Goal: Task Accomplishment & Management: Use online tool/utility

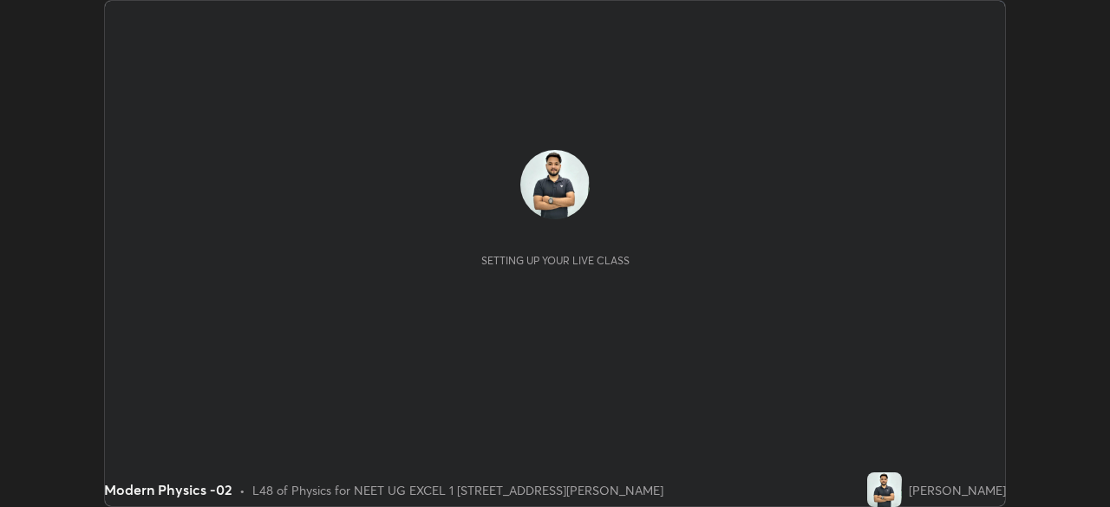
scroll to position [507, 1109]
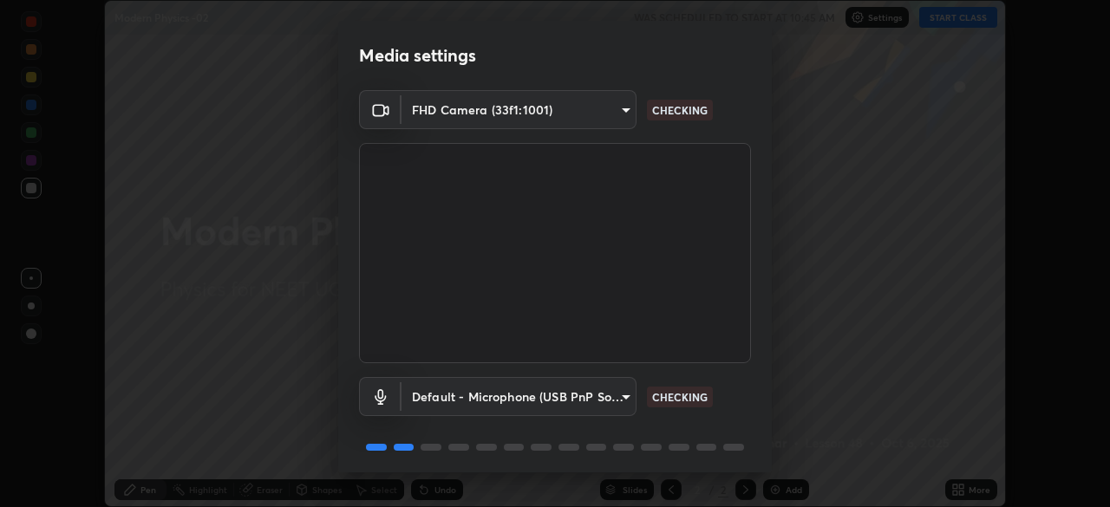
click at [621, 395] on body "Erase all Modern Physics -02 WAS SCHEDULED TO START AT 10:45 AM Settings START …" at bounding box center [555, 253] width 1110 height 507
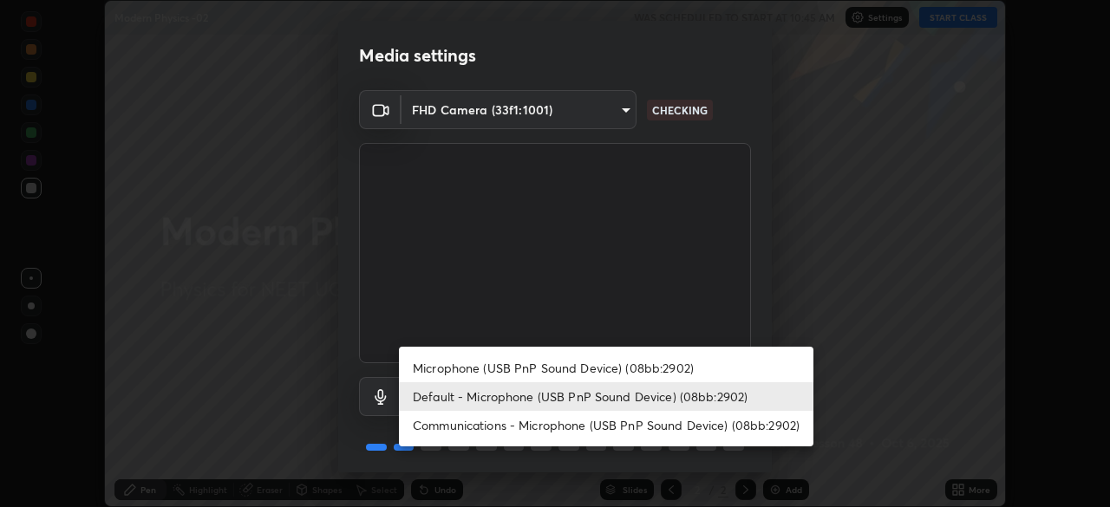
click at [614, 369] on li "Microphone (USB PnP Sound Device) (08bb:2902)" at bounding box center [606, 368] width 415 height 29
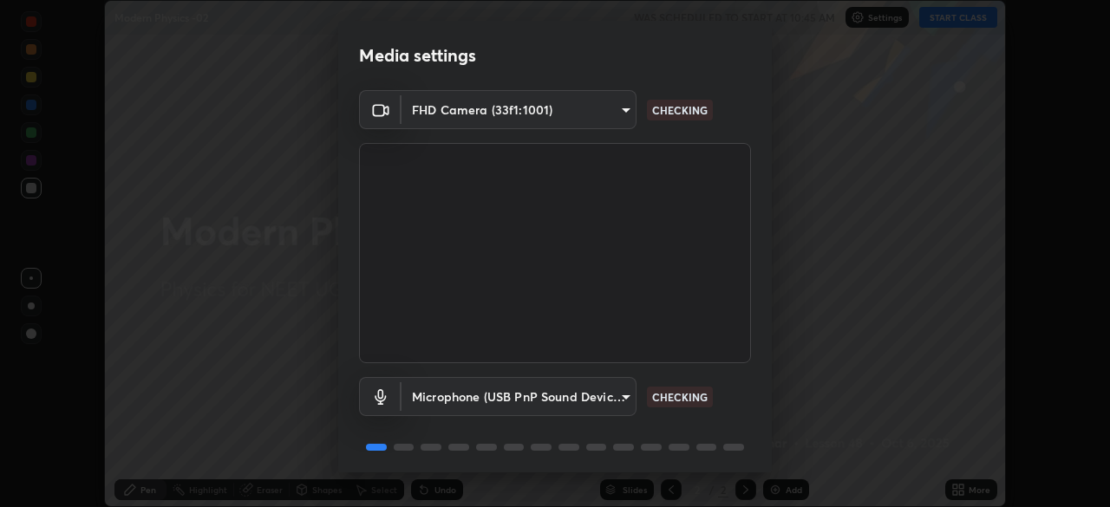
click at [613, 394] on body "Erase all Modern Physics -02 WAS SCHEDULED TO START AT 10:45 AM Settings START …" at bounding box center [555, 253] width 1110 height 507
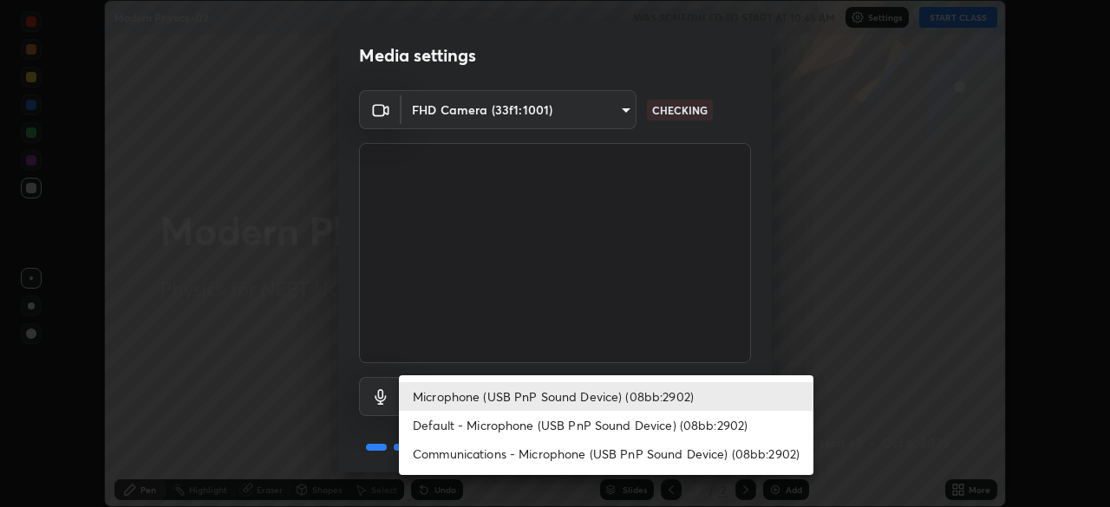
click at [575, 421] on li "Default - Microphone (USB PnP Sound Device) (08bb:2902)" at bounding box center [606, 425] width 415 height 29
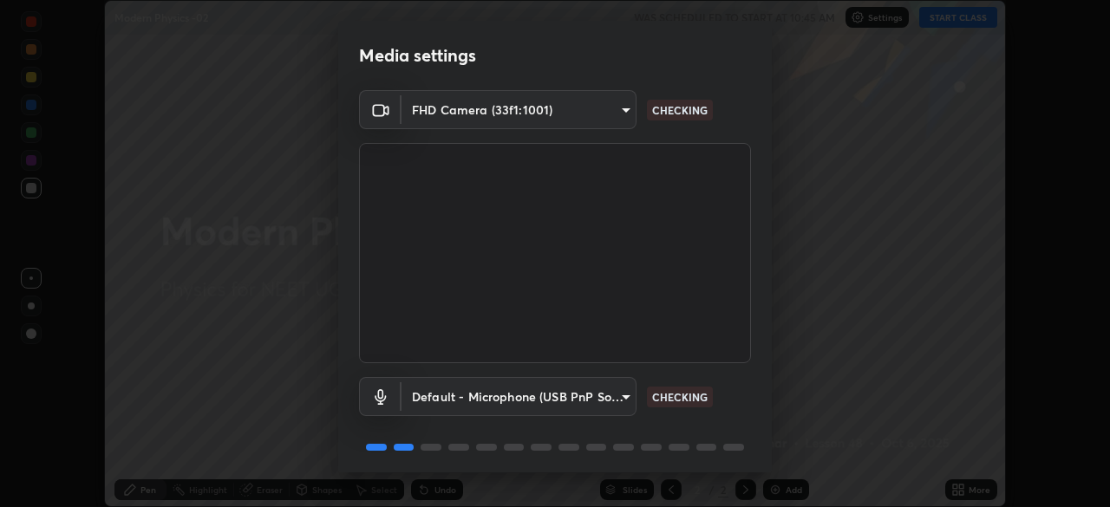
type input "default"
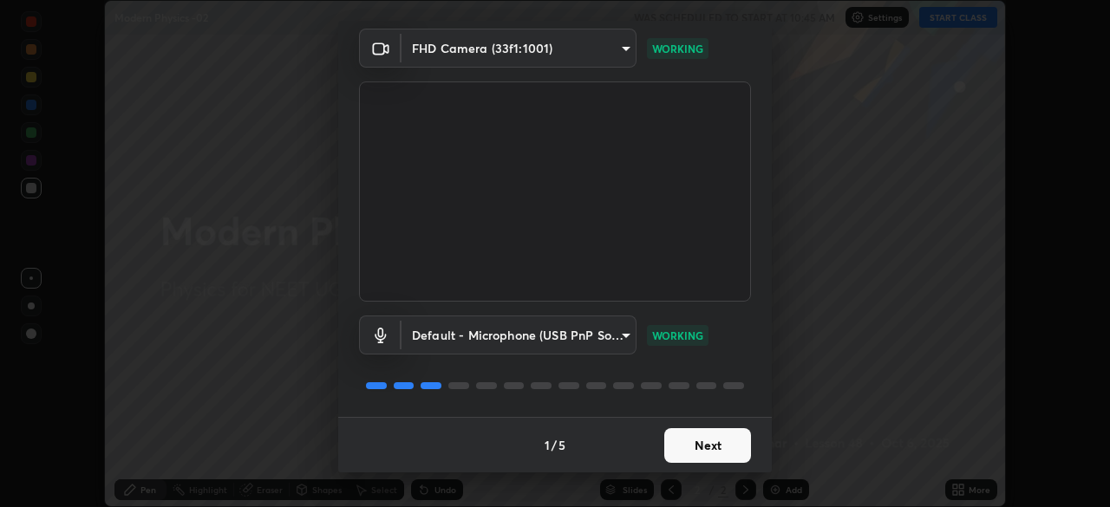
click at [709, 439] on button "Next" at bounding box center [707, 445] width 87 height 35
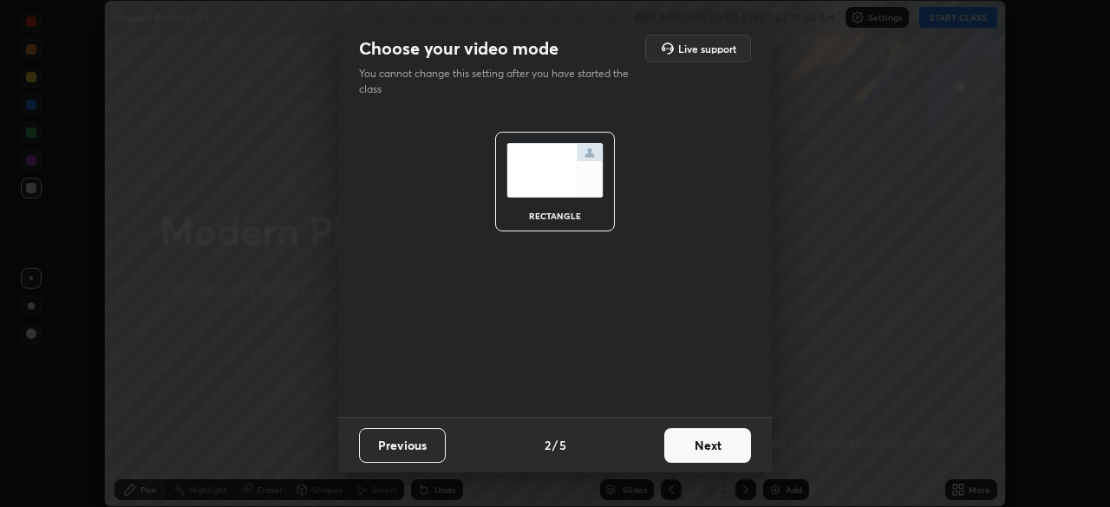
scroll to position [0, 0]
click at [708, 439] on button "Next" at bounding box center [707, 445] width 87 height 35
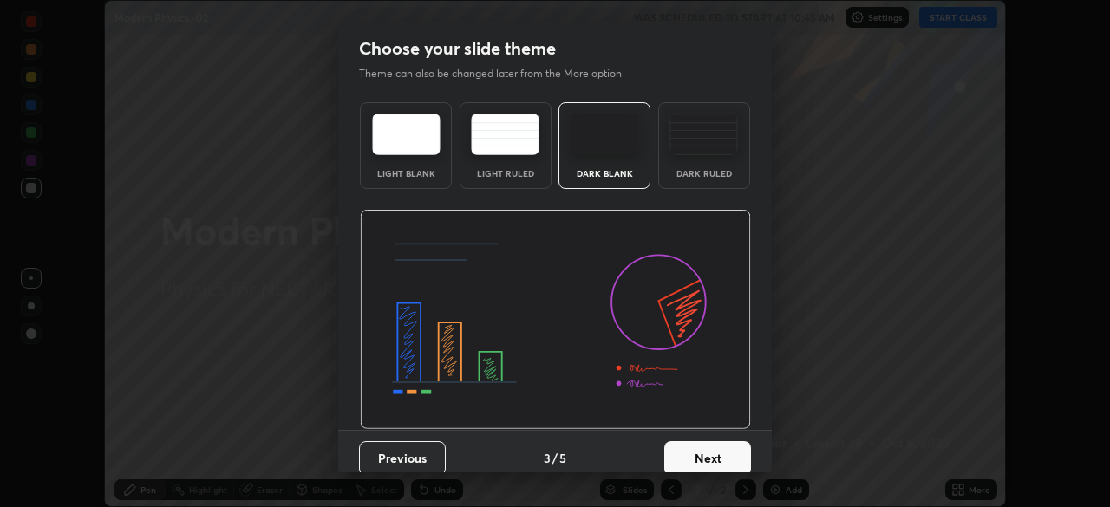
click at [709, 447] on button "Next" at bounding box center [707, 458] width 87 height 35
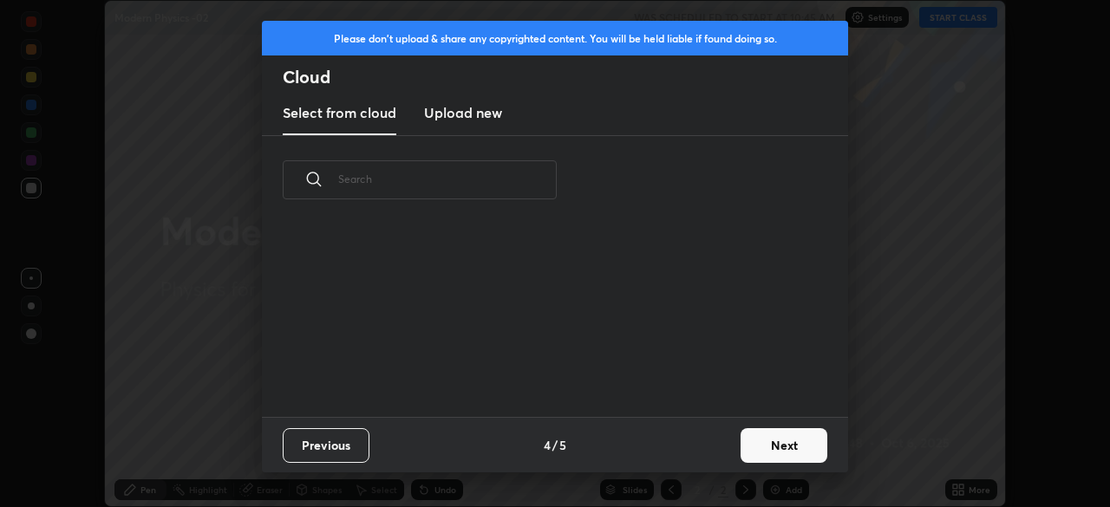
click at [713, 445] on div "Previous 4 / 5 Next" at bounding box center [555, 445] width 586 height 56
click at [760, 436] on button "Next" at bounding box center [784, 445] width 87 height 35
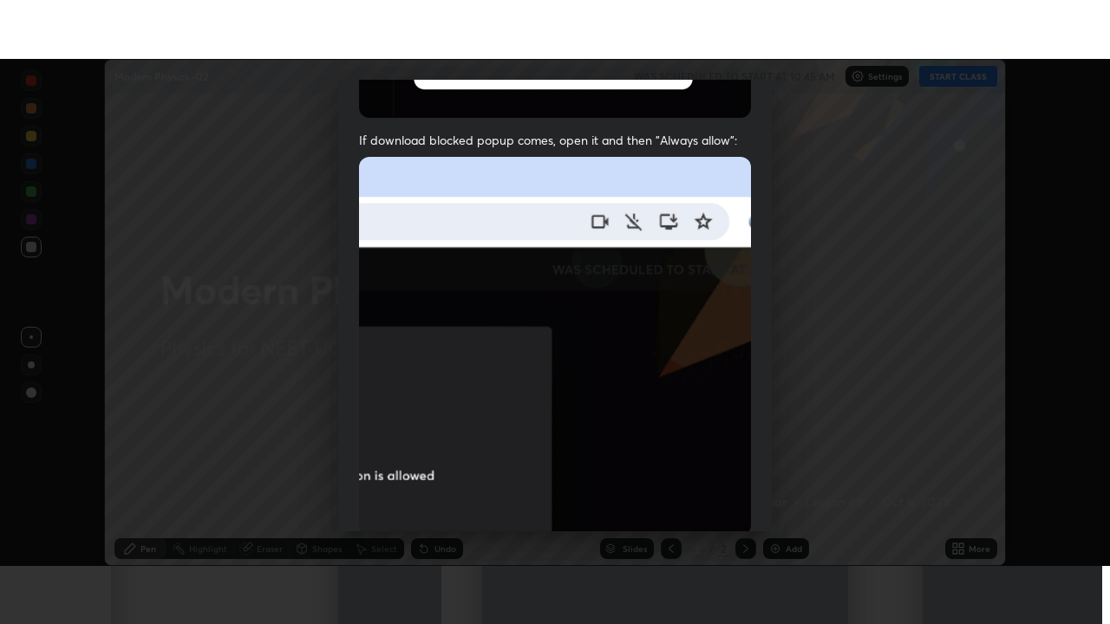
scroll to position [415, 0]
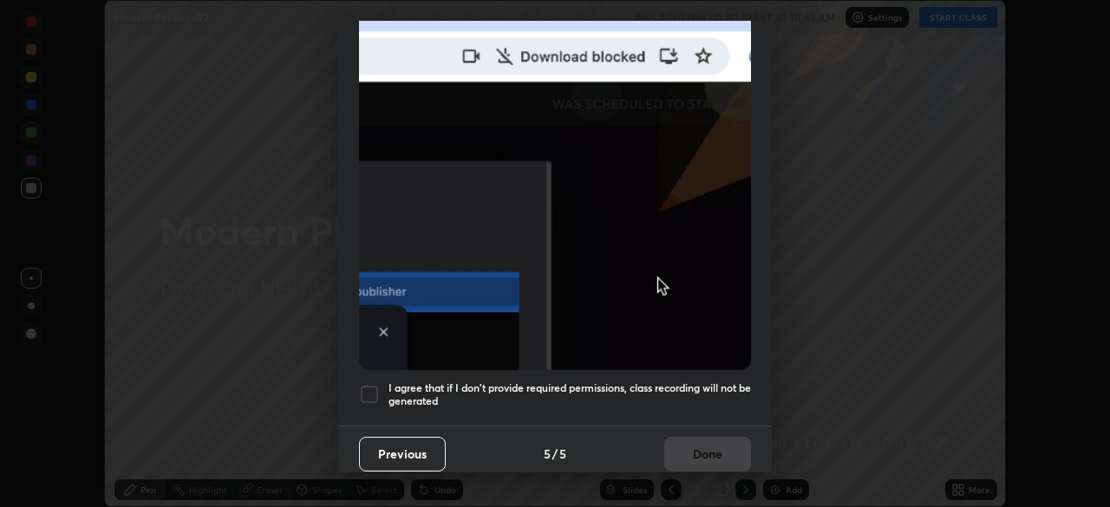
click at [372, 389] on div at bounding box center [369, 394] width 21 height 21
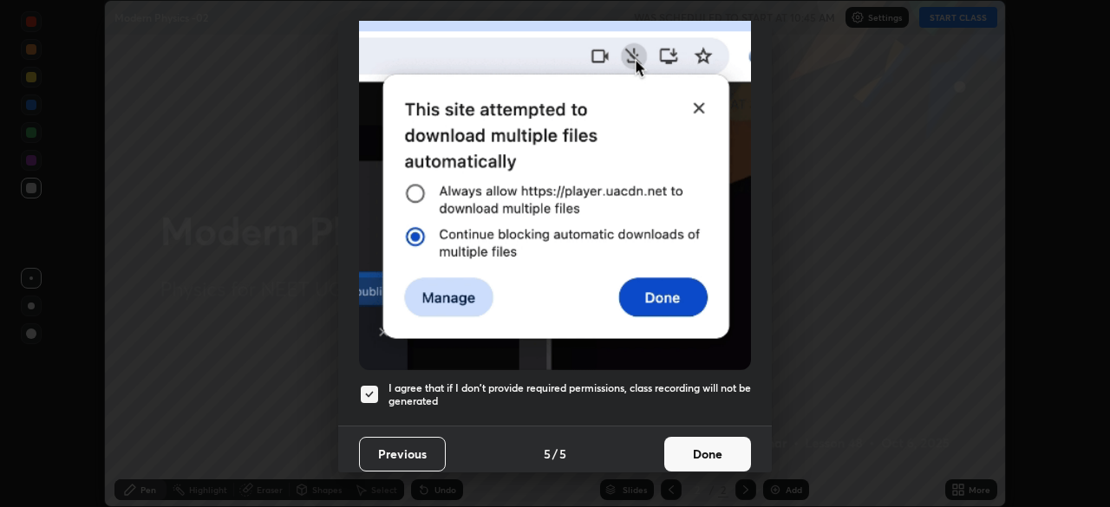
click at [732, 441] on button "Done" at bounding box center [707, 454] width 87 height 35
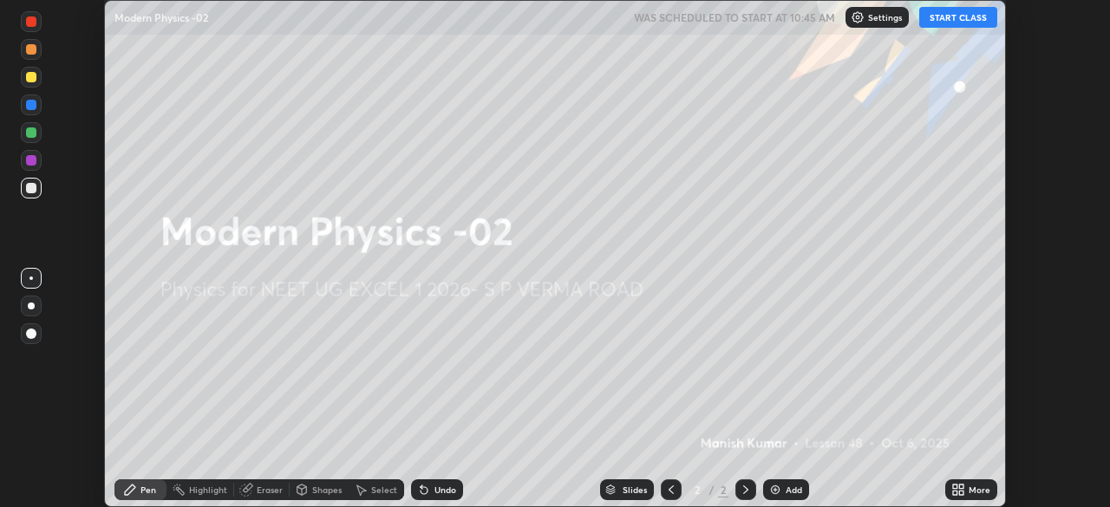
click at [960, 19] on button "START CLASS" at bounding box center [958, 17] width 78 height 21
click at [976, 491] on div "More" at bounding box center [980, 490] width 22 height 9
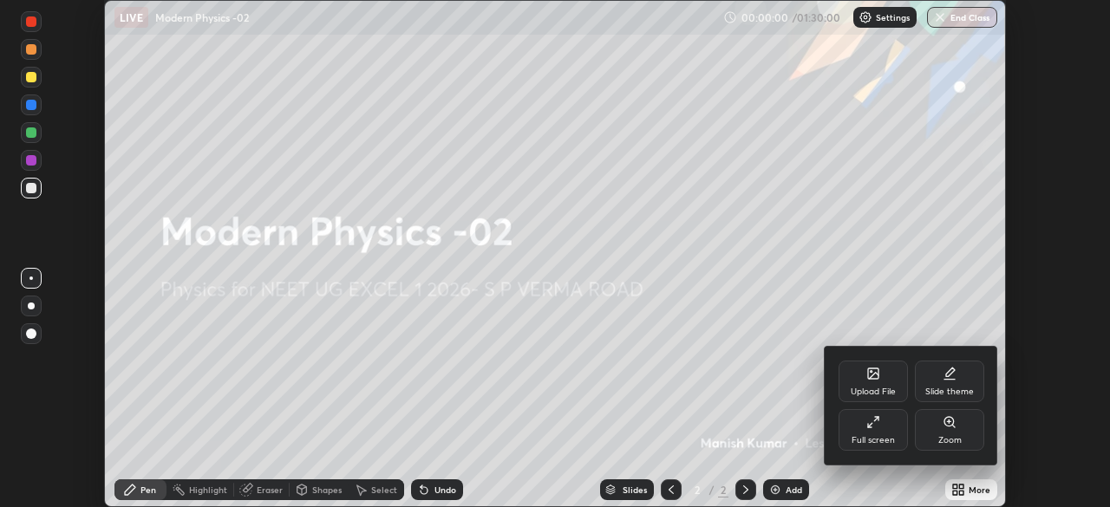
click at [886, 436] on div "Full screen" at bounding box center [873, 440] width 43 height 9
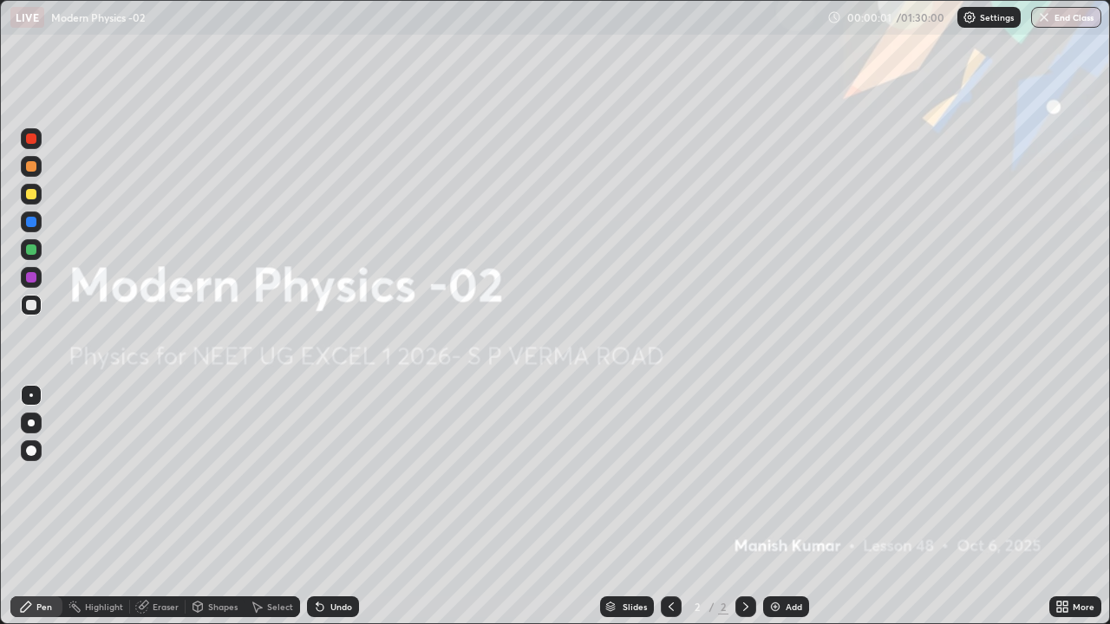
scroll to position [624, 1110]
click at [800, 507] on div "Add" at bounding box center [794, 607] width 16 height 9
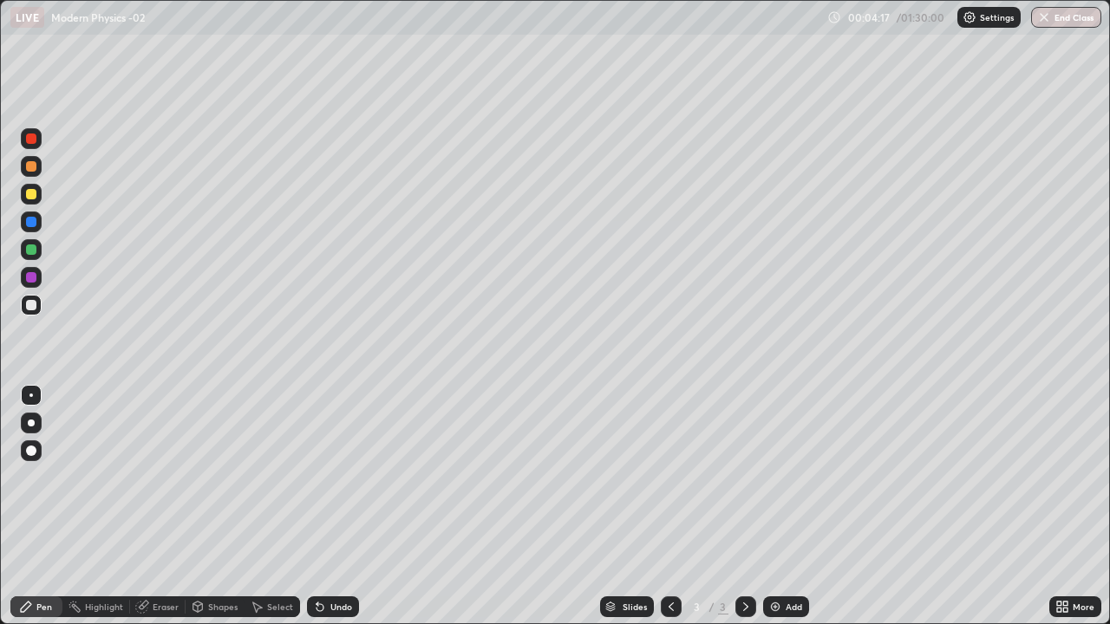
click at [32, 196] on div at bounding box center [31, 194] width 10 height 10
click at [33, 305] on div at bounding box center [31, 305] width 10 height 10
click at [347, 507] on div "Undo" at bounding box center [341, 607] width 22 height 9
click at [342, 507] on div "Undo" at bounding box center [341, 607] width 22 height 9
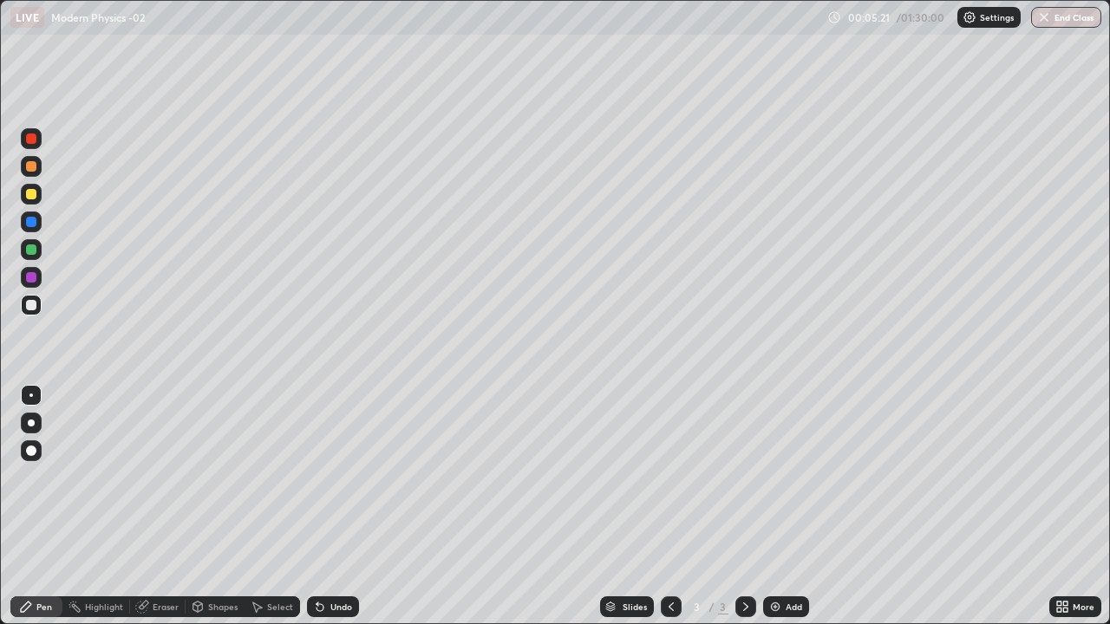
click at [346, 507] on div "Undo" at bounding box center [341, 607] width 22 height 9
click at [345, 507] on div "Undo" at bounding box center [341, 607] width 22 height 9
click at [343, 507] on div "Undo" at bounding box center [341, 607] width 22 height 9
click at [344, 507] on div "Undo" at bounding box center [341, 607] width 22 height 9
click at [37, 245] on div at bounding box center [31, 249] width 21 height 21
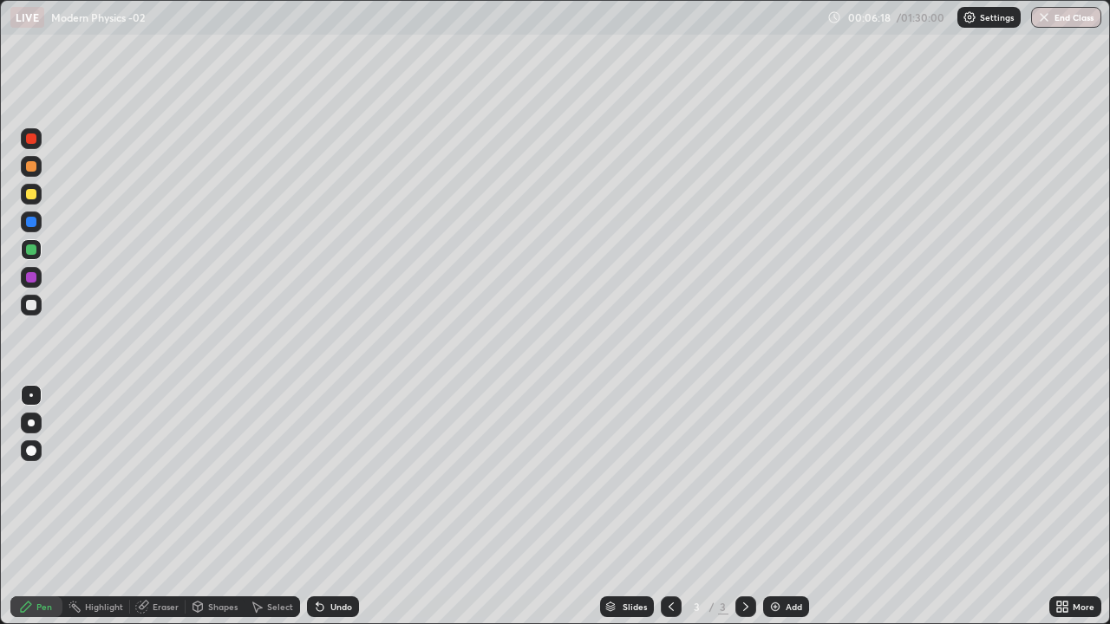
click at [40, 199] on div at bounding box center [31, 194] width 21 height 21
click at [35, 252] on div at bounding box center [31, 250] width 10 height 10
click at [331, 507] on div "Undo" at bounding box center [333, 607] width 52 height 21
click at [785, 507] on div "Add" at bounding box center [786, 607] width 46 height 21
click at [33, 164] on div at bounding box center [31, 166] width 10 height 10
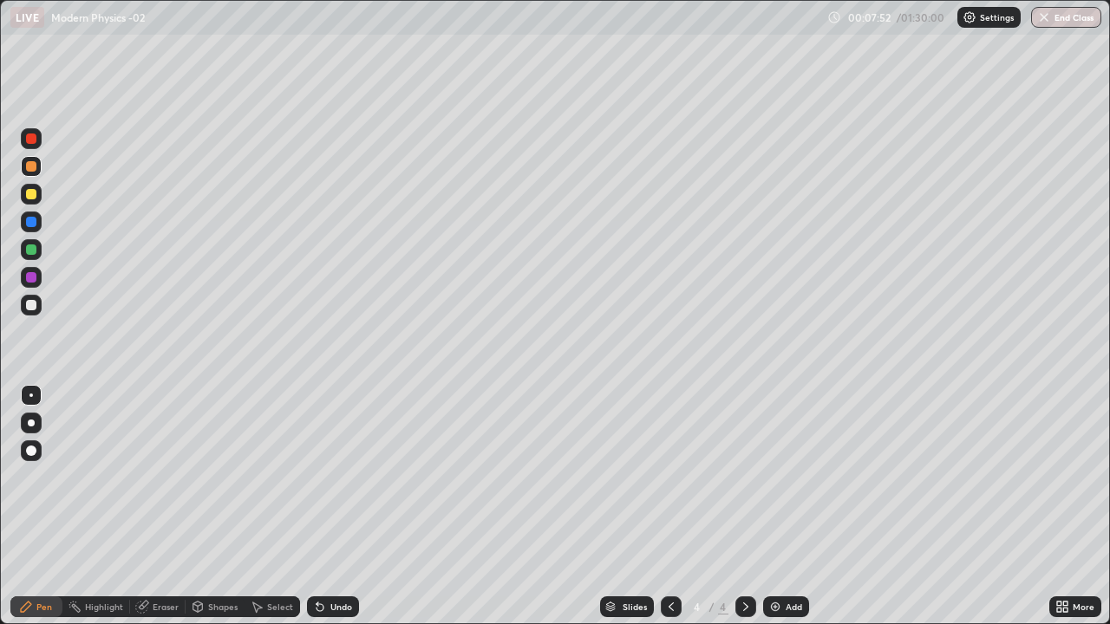
click at [31, 306] on div at bounding box center [31, 305] width 10 height 10
click at [31, 251] on div at bounding box center [31, 250] width 10 height 10
click at [32, 279] on div at bounding box center [31, 277] width 10 height 10
click at [29, 308] on div at bounding box center [31, 305] width 10 height 10
click at [350, 507] on div "Undo" at bounding box center [333, 607] width 52 height 21
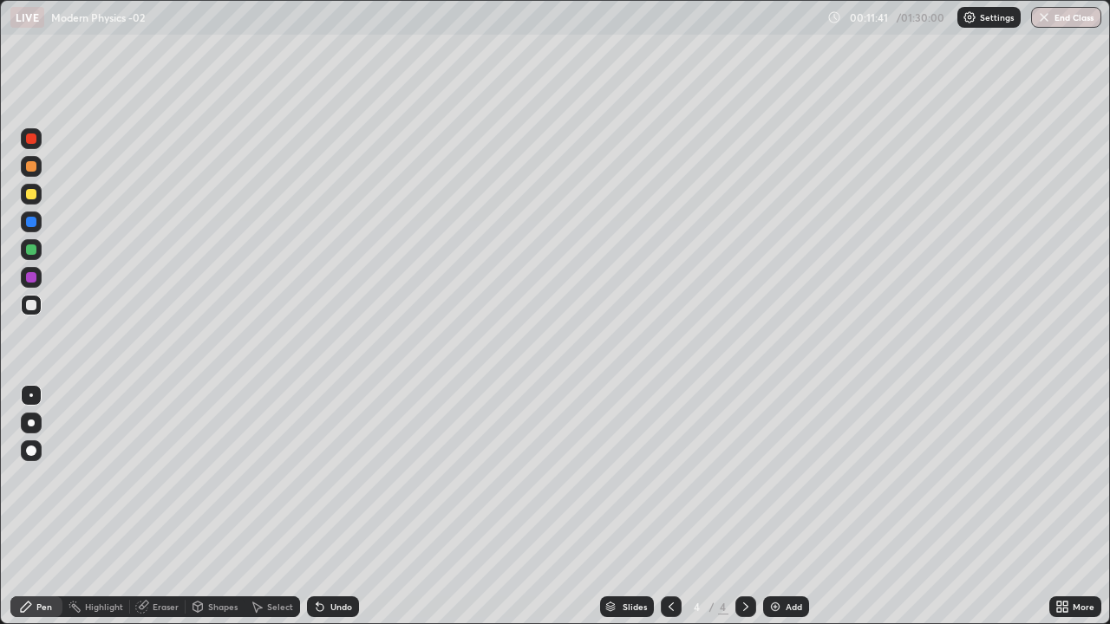
click at [32, 139] on div at bounding box center [31, 139] width 10 height 10
click at [802, 507] on div "Add" at bounding box center [786, 607] width 46 height 21
click at [38, 304] on div at bounding box center [31, 305] width 21 height 21
click at [34, 197] on div at bounding box center [31, 194] width 10 height 10
click at [786, 507] on div "Add" at bounding box center [794, 607] width 16 height 9
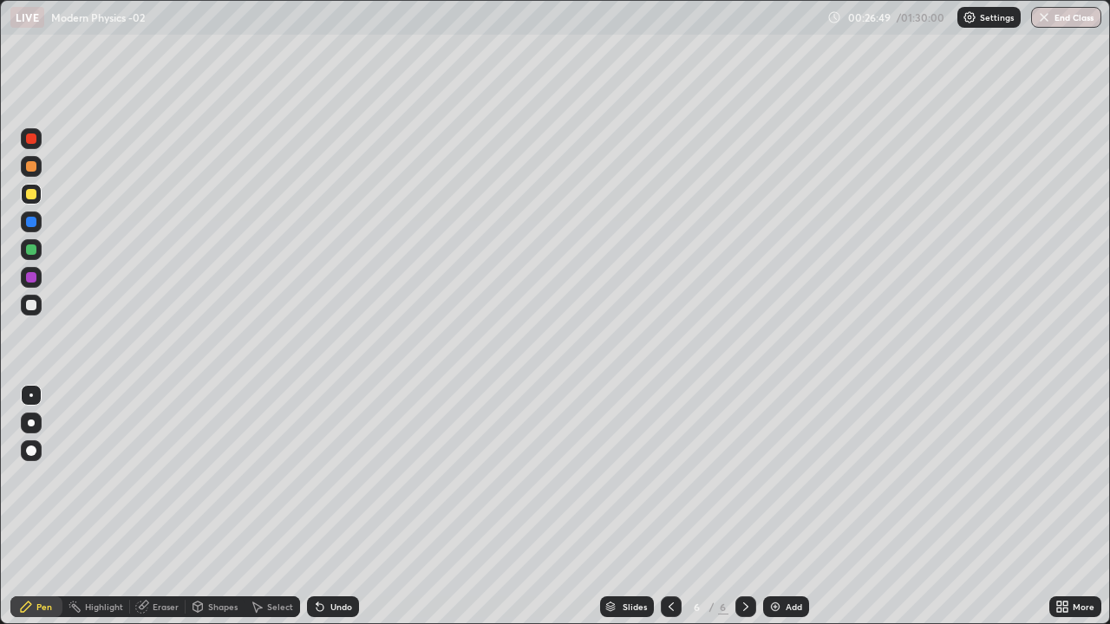
click at [39, 310] on div at bounding box center [31, 305] width 21 height 21
click at [33, 176] on div at bounding box center [31, 166] width 21 height 21
click at [664, 507] on div at bounding box center [671, 607] width 21 height 21
click at [744, 507] on icon at bounding box center [746, 607] width 14 height 14
click at [32, 305] on div at bounding box center [31, 305] width 10 height 10
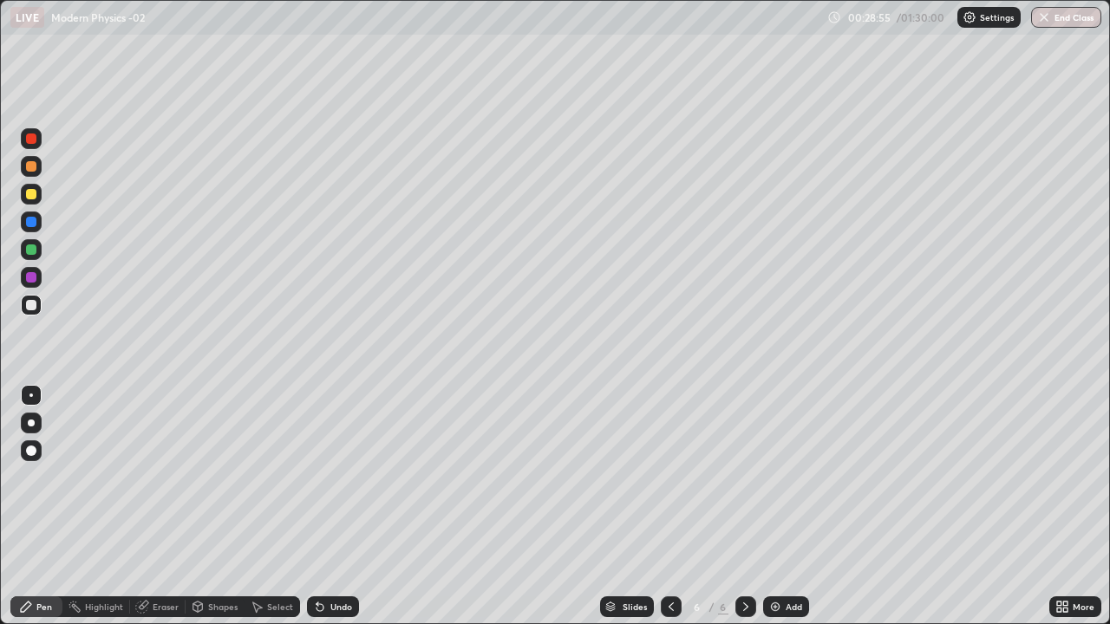
click at [342, 507] on div "Undo" at bounding box center [341, 607] width 22 height 9
click at [345, 507] on div "Undo" at bounding box center [341, 607] width 22 height 9
click at [348, 507] on div "Undo" at bounding box center [333, 607] width 52 height 21
click at [32, 197] on div at bounding box center [31, 194] width 10 height 10
click at [335, 507] on div "Undo" at bounding box center [333, 607] width 52 height 21
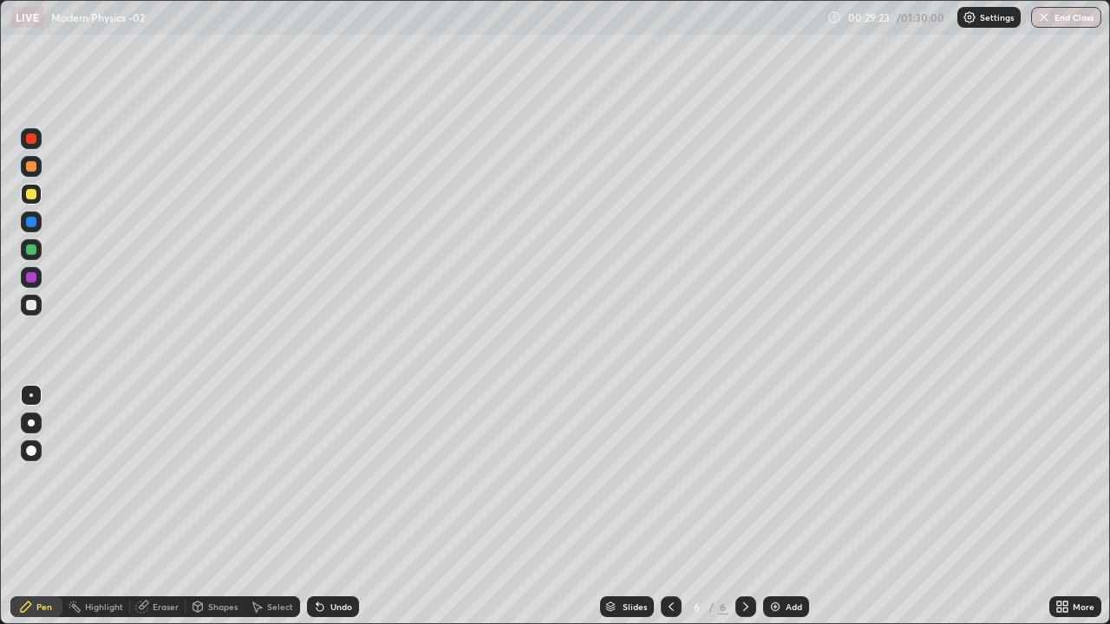
click at [331, 507] on div "Undo" at bounding box center [341, 607] width 22 height 9
click at [330, 507] on div "Undo" at bounding box center [333, 607] width 52 height 21
click at [324, 507] on div "Undo" at bounding box center [333, 607] width 52 height 21
click at [662, 507] on div at bounding box center [671, 607] width 21 height 21
click at [663, 507] on div at bounding box center [671, 607] width 21 height 21
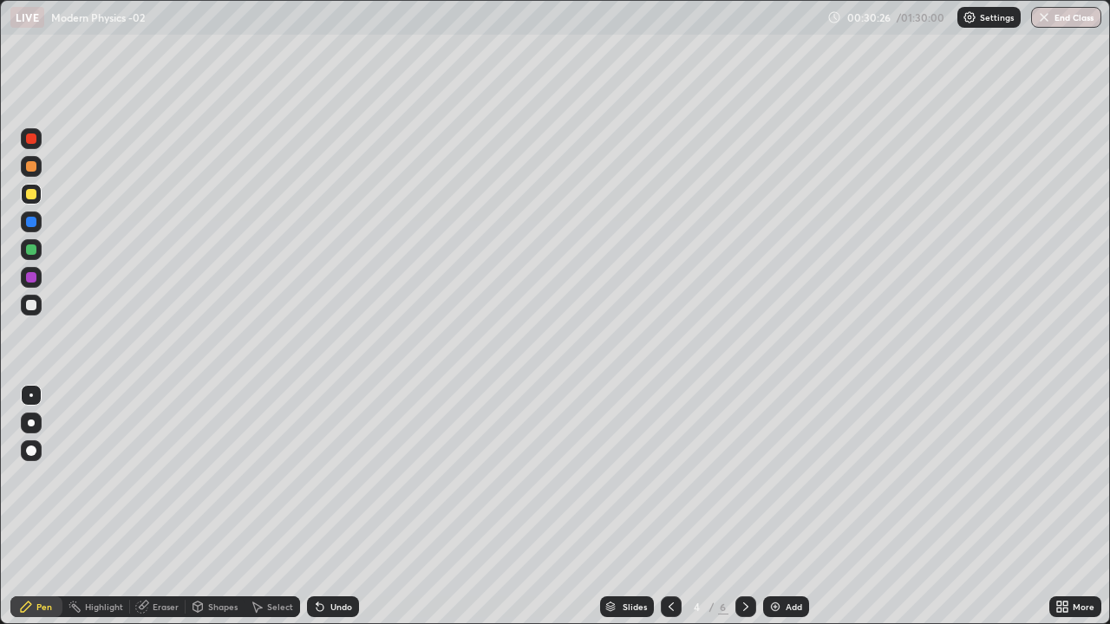
click at [740, 507] on icon at bounding box center [746, 607] width 14 height 14
click at [743, 507] on icon at bounding box center [746, 607] width 14 height 14
click at [738, 507] on div at bounding box center [745, 607] width 21 height 35
click at [738, 507] on div at bounding box center [745, 607] width 21 height 21
click at [33, 302] on div at bounding box center [31, 305] width 10 height 10
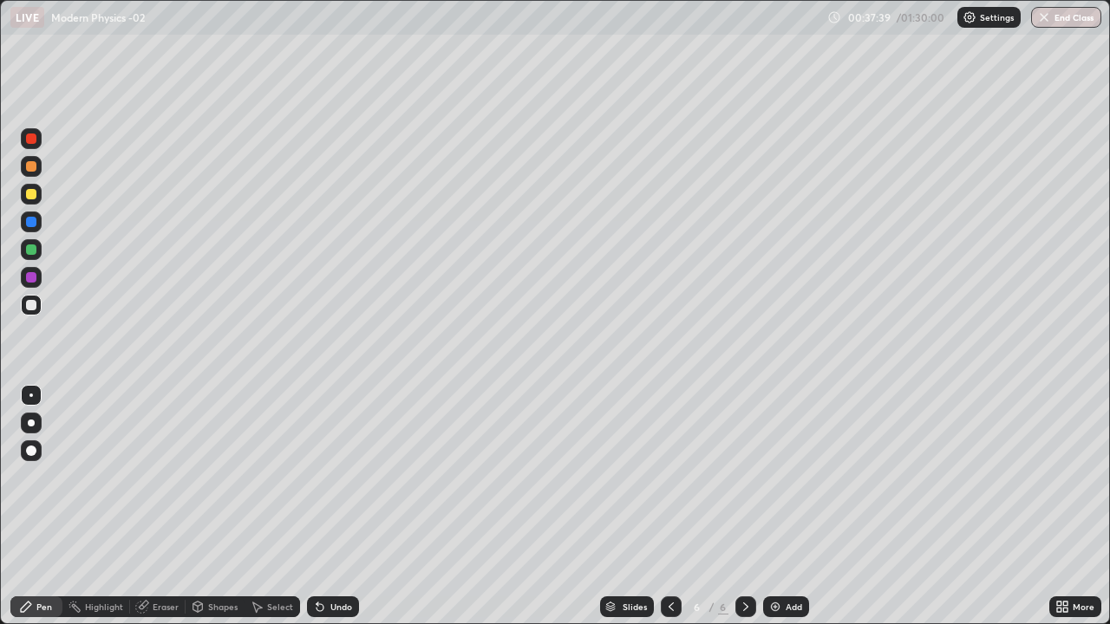
click at [791, 507] on div "Add" at bounding box center [794, 607] width 16 height 9
click at [805, 507] on div "Add" at bounding box center [786, 607] width 46 height 21
click at [35, 194] on div at bounding box center [31, 194] width 10 height 10
click at [799, 507] on div "Add" at bounding box center [794, 607] width 16 height 9
click at [40, 304] on div at bounding box center [31, 305] width 21 height 21
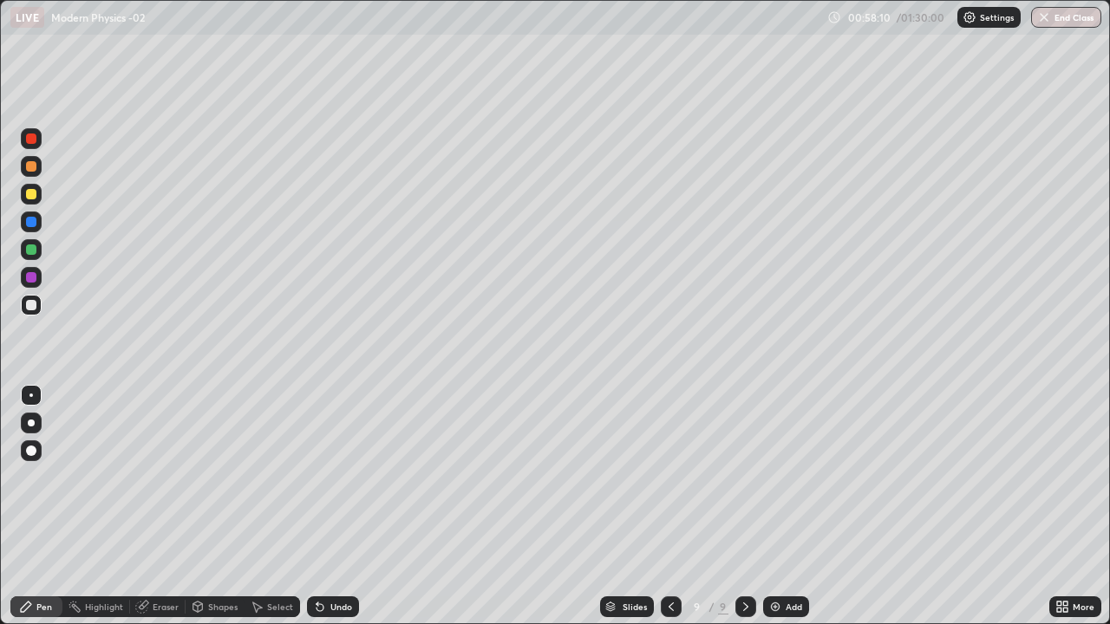
click at [333, 507] on div "Undo" at bounding box center [341, 607] width 22 height 9
click at [791, 507] on div "Add" at bounding box center [786, 607] width 46 height 21
click at [34, 195] on div at bounding box center [31, 194] width 10 height 10
click at [149, 507] on div "Eraser" at bounding box center [158, 607] width 56 height 21
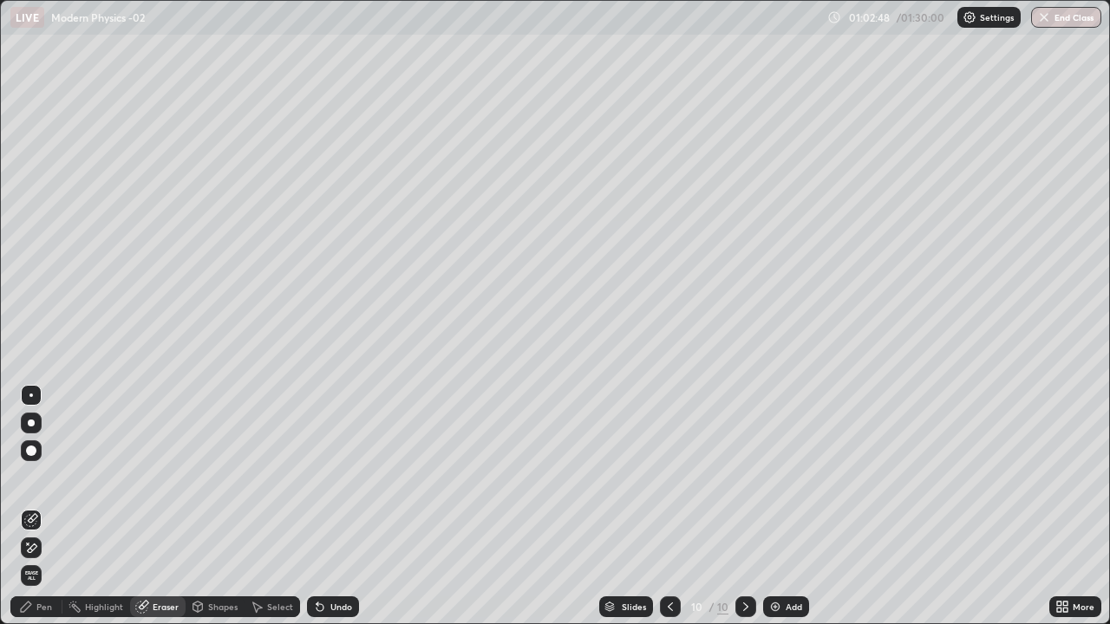
click at [46, 507] on div "Pen" at bounding box center [36, 607] width 52 height 21
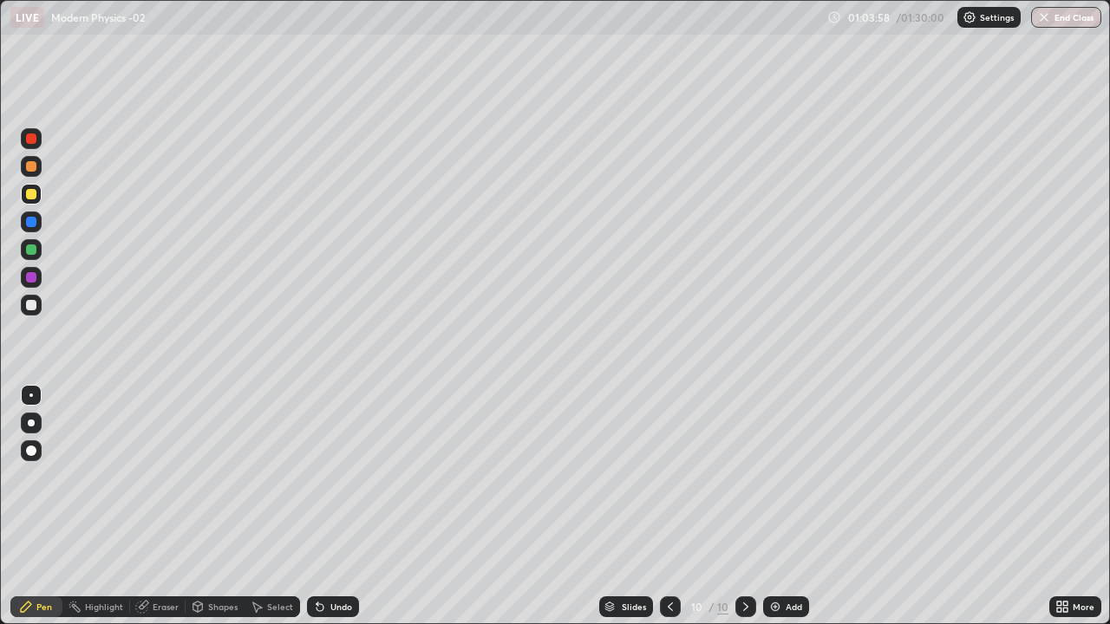
click at [41, 304] on div at bounding box center [31, 305] width 21 height 21
click at [35, 248] on div at bounding box center [31, 250] width 10 height 10
click at [326, 507] on div "Undo" at bounding box center [333, 607] width 52 height 21
click at [789, 507] on div "Add" at bounding box center [794, 607] width 16 height 9
click at [36, 309] on div at bounding box center [31, 305] width 21 height 21
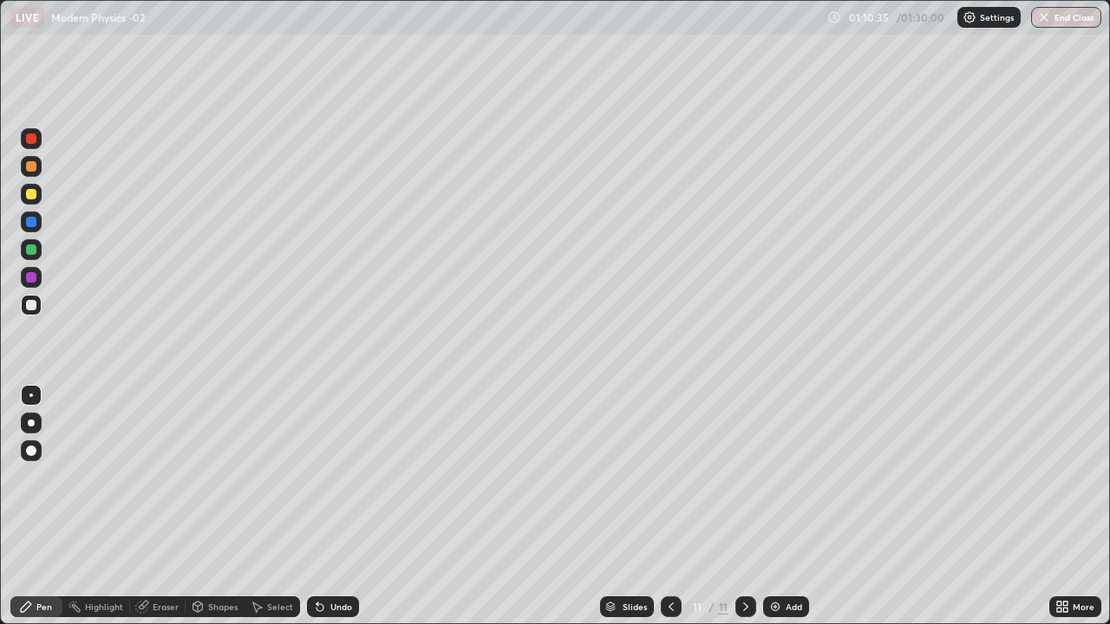
click at [33, 165] on div at bounding box center [31, 166] width 10 height 10
click at [143, 507] on icon at bounding box center [144, 605] width 10 height 9
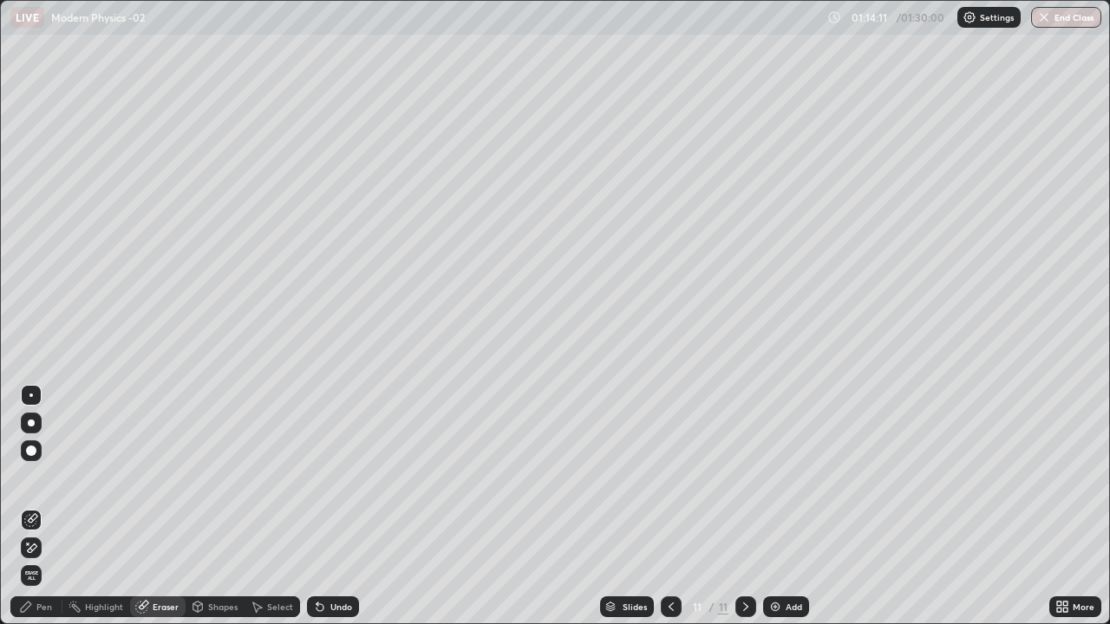
click at [56, 507] on div "Pen" at bounding box center [36, 607] width 52 height 21
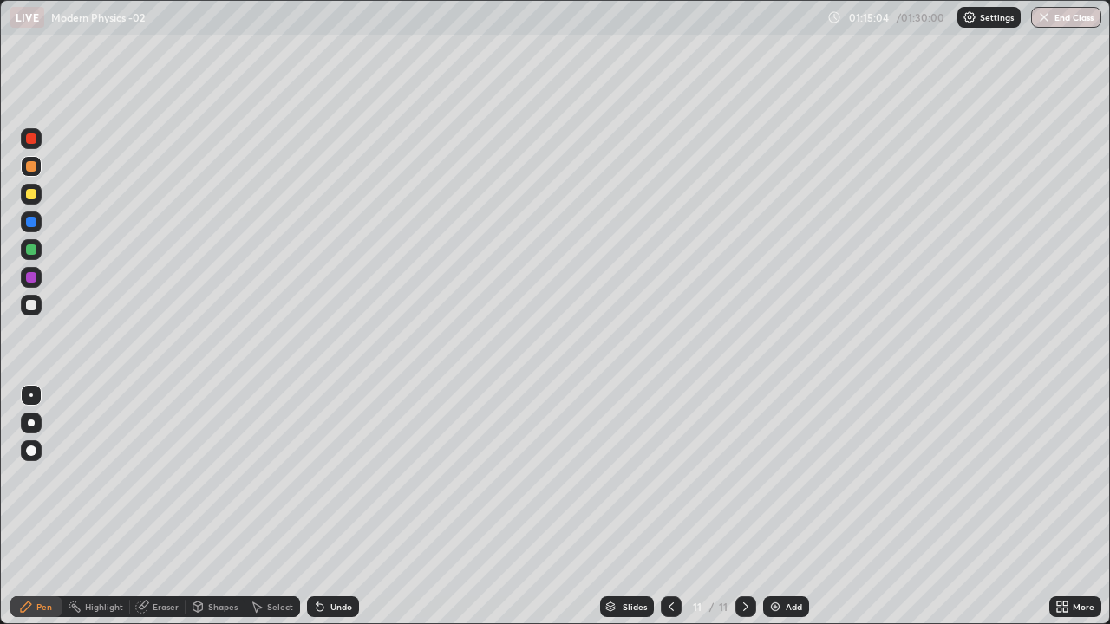
click at [169, 507] on div "Eraser" at bounding box center [158, 607] width 56 height 21
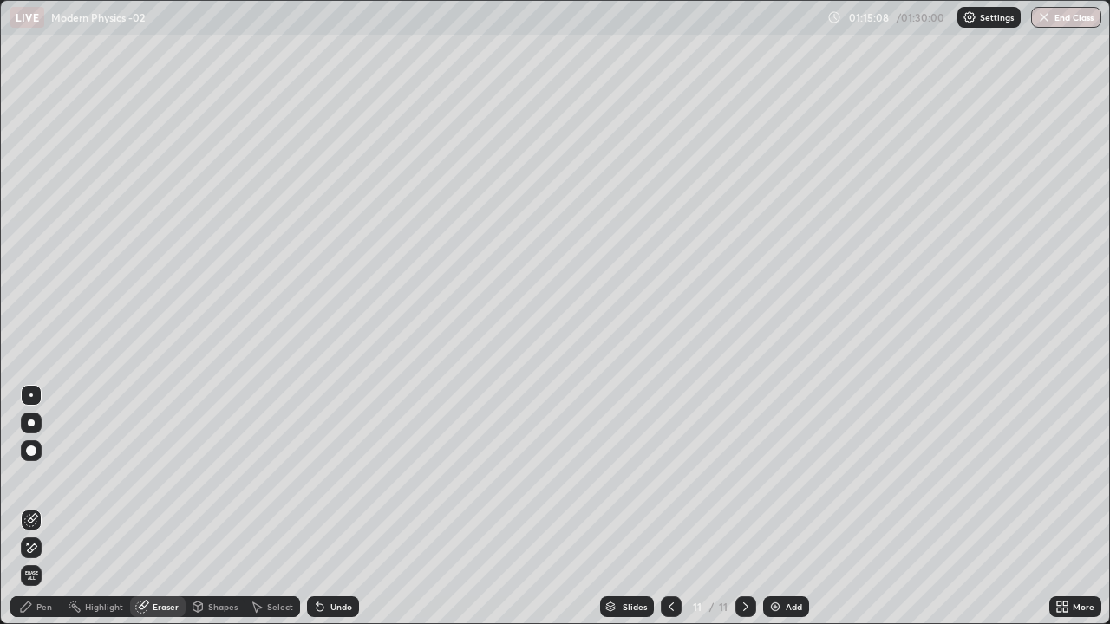
click at [42, 507] on div "Pen" at bounding box center [36, 607] width 52 height 21
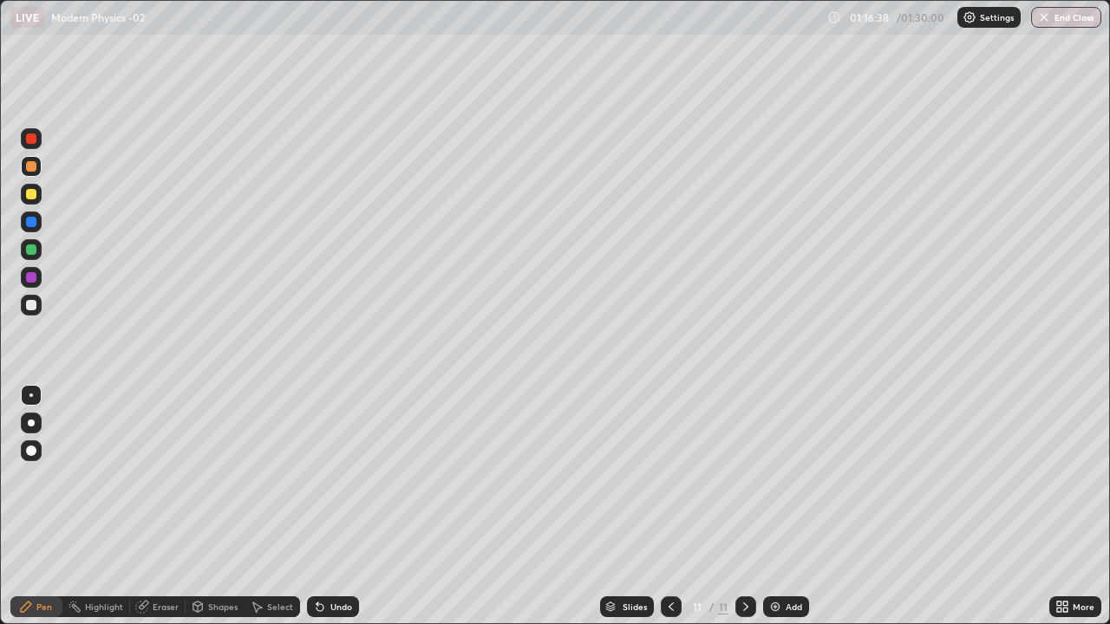
click at [779, 507] on img at bounding box center [775, 607] width 14 height 14
click at [38, 199] on div at bounding box center [31, 194] width 21 height 21
click at [28, 305] on div at bounding box center [31, 305] width 10 height 10
click at [798, 507] on div "Add" at bounding box center [794, 607] width 16 height 9
click at [32, 305] on div at bounding box center [31, 305] width 10 height 10
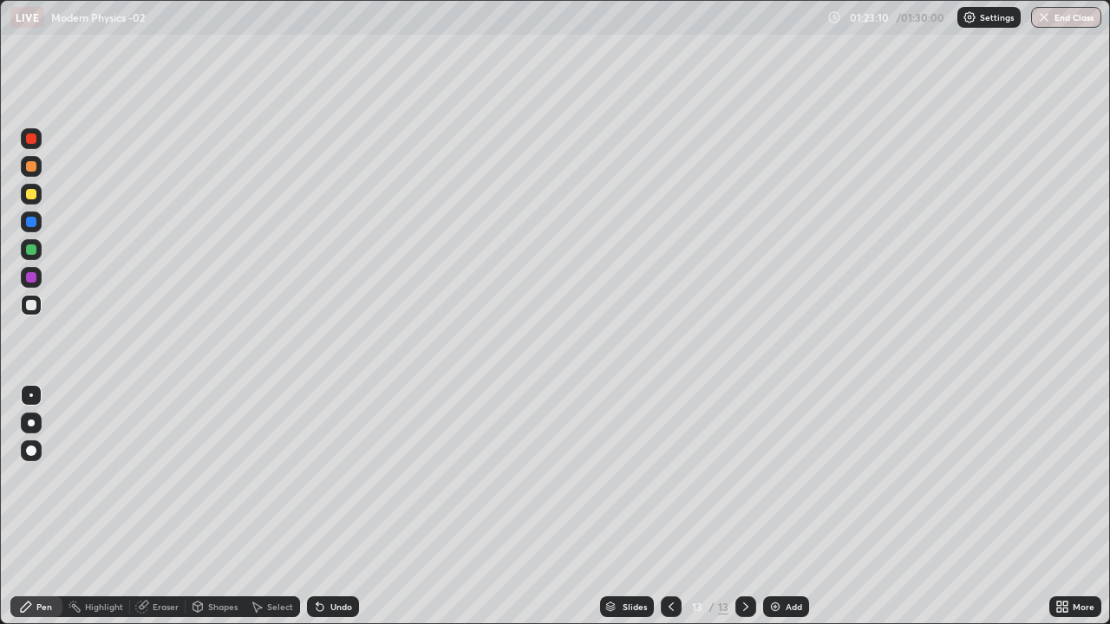
click at [39, 197] on div at bounding box center [31, 194] width 21 height 21
click at [1084, 20] on button "End Class" at bounding box center [1066, 17] width 70 height 21
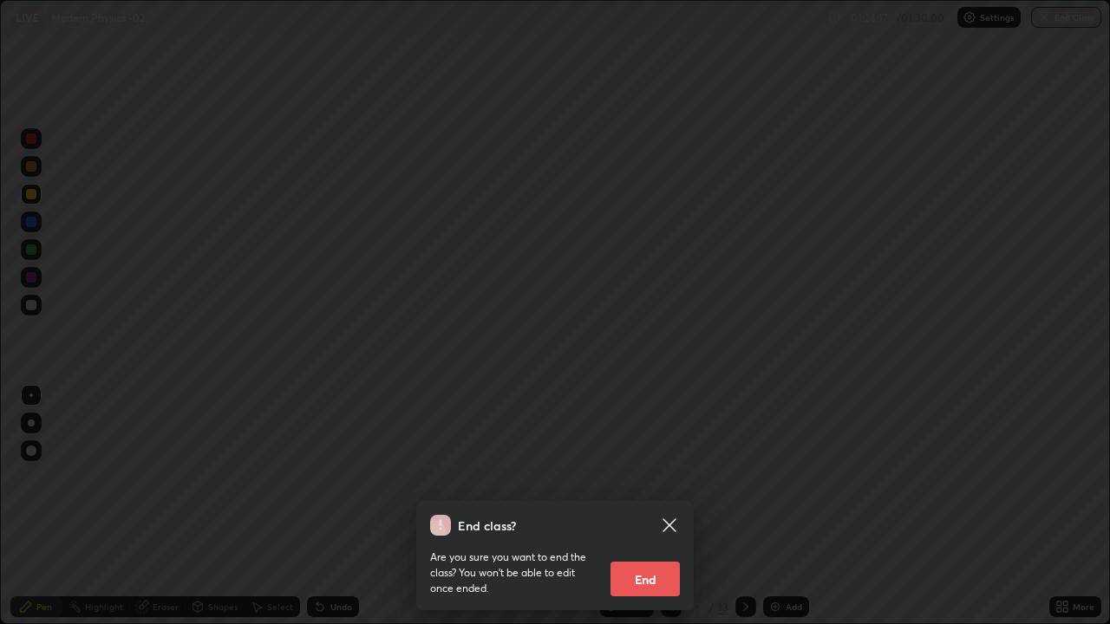
click at [1024, 386] on div "End class? Are you sure you want to end the class? You won’t be able to edit on…" at bounding box center [555, 312] width 1110 height 624
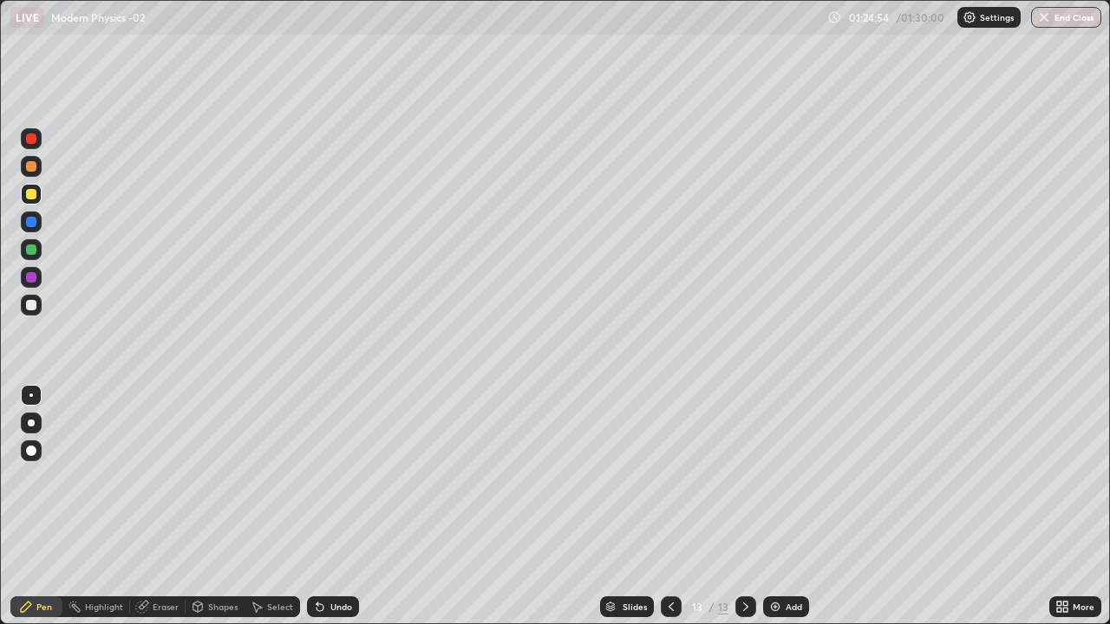
click at [1079, 24] on button "End Class" at bounding box center [1066, 17] width 70 height 21
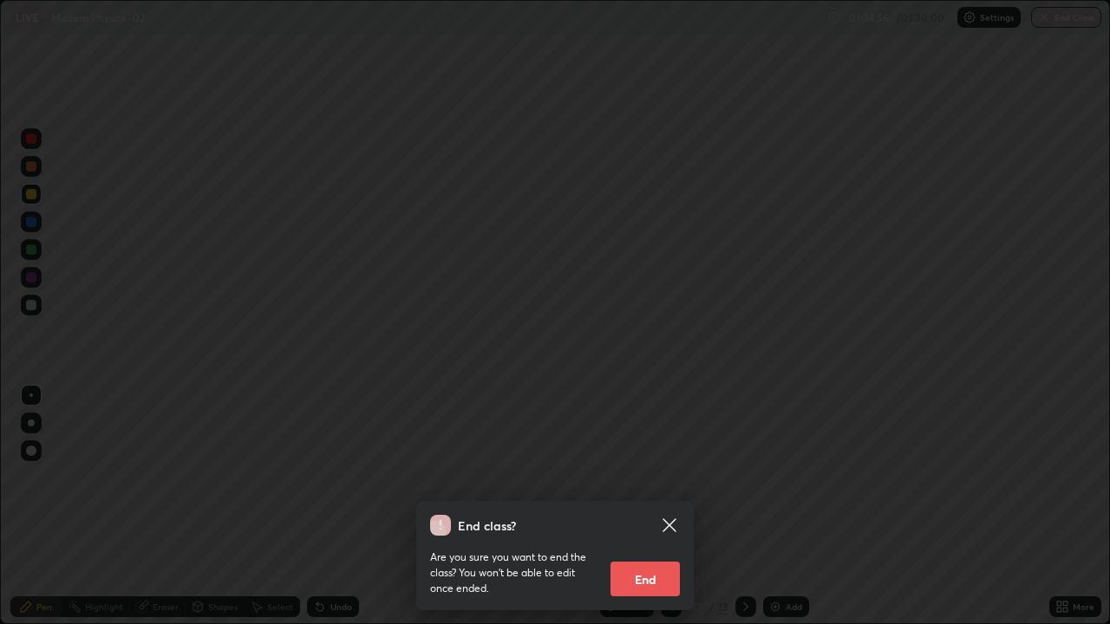
click at [663, 507] on button "End" at bounding box center [645, 579] width 69 height 35
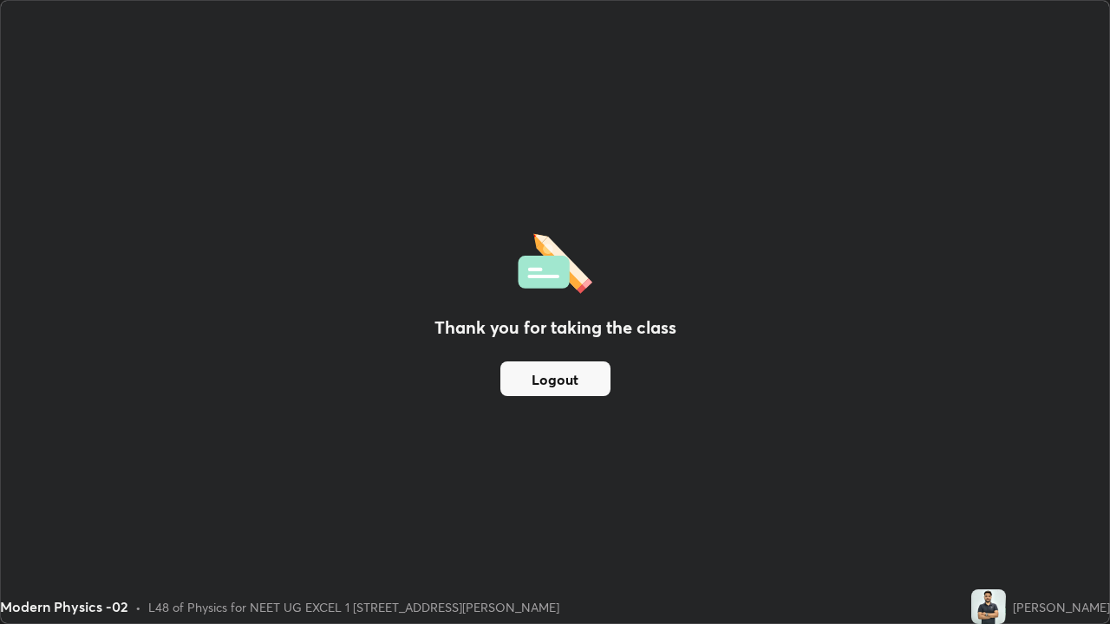
click at [570, 374] on button "Logout" at bounding box center [555, 379] width 110 height 35
